Goal: Browse casually

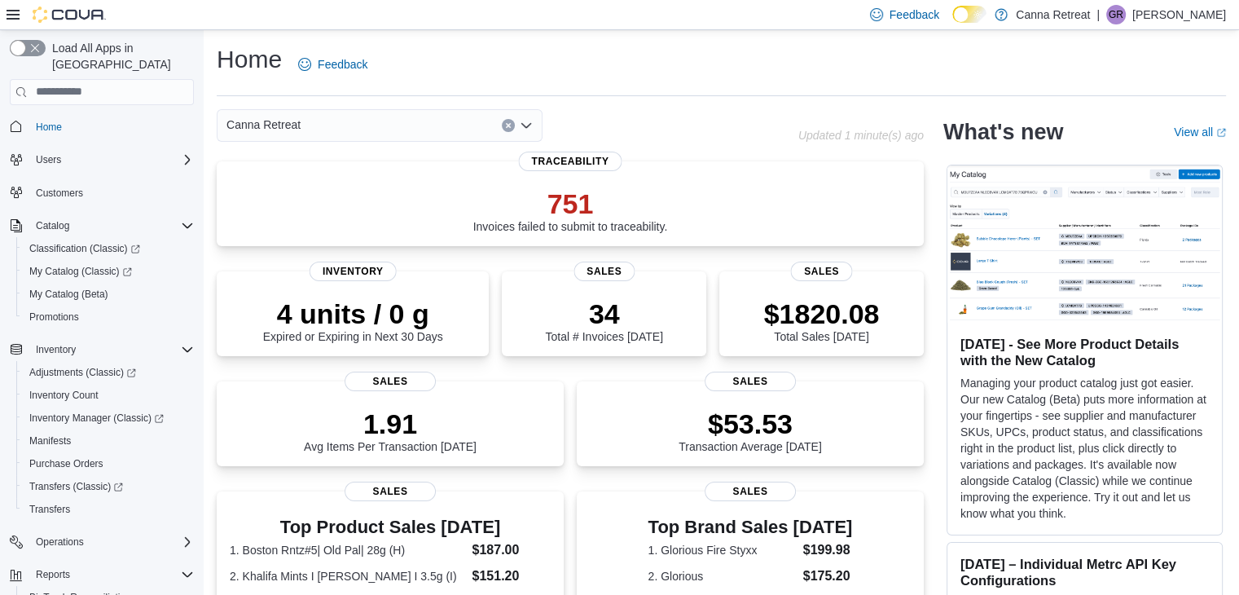
click at [1097, 257] on img at bounding box center [1084, 243] width 275 height 157
click at [1106, 303] on img at bounding box center [1084, 243] width 275 height 157
click at [1110, 298] on img at bounding box center [1084, 243] width 275 height 157
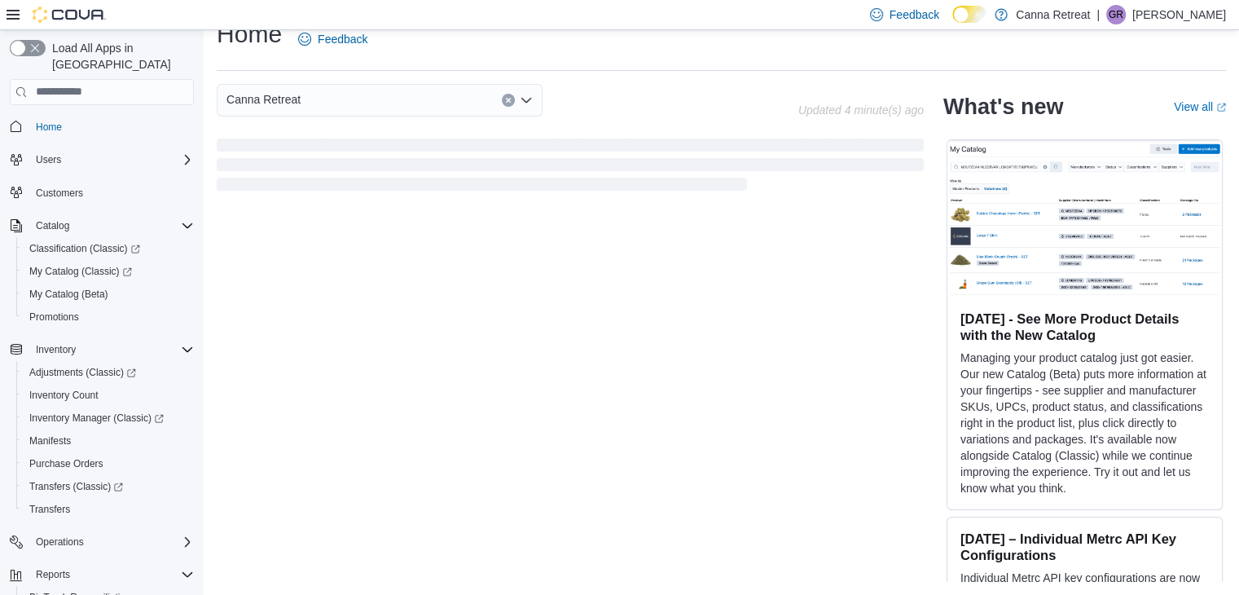
scroll to position [84, 0]
